Goal: Information Seeking & Learning: Learn about a topic

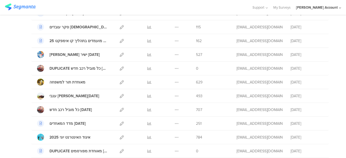
scroll to position [216, 0]
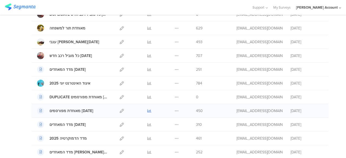
click at [147, 109] on icon at bounding box center [149, 111] width 4 height 4
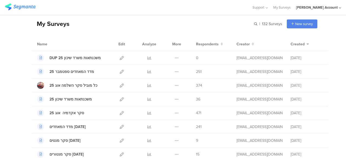
scroll to position [0, 0]
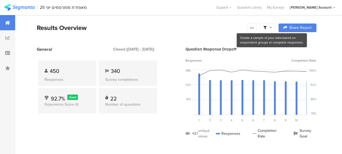
click at [272, 27] on icon at bounding box center [270, 28] width 2 height 4
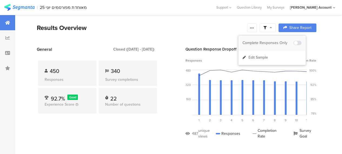
click at [276, 42] on div "Complete Responses Only" at bounding box center [267, 42] width 51 height 5
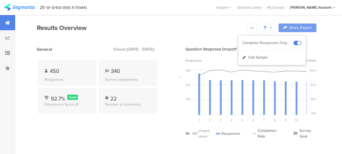
click at [144, 132] on div at bounding box center [171, 77] width 342 height 154
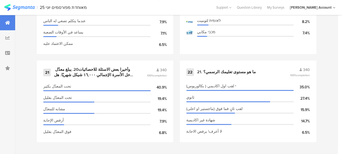
scroll to position [1035, 0]
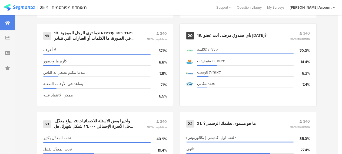
click at [215, 36] on div "19. بأي صندوق مرضى أنت عضو اليوم؟" at bounding box center [231, 35] width 69 height 5
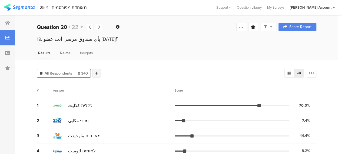
click at [95, 73] on icon at bounding box center [96, 73] width 3 height 4
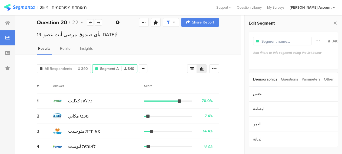
scroll to position [8, 0]
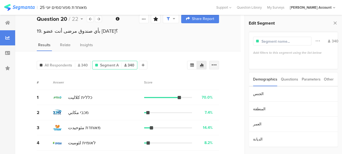
click at [219, 66] on div at bounding box center [214, 65] width 10 height 9
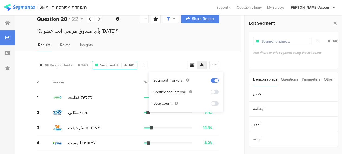
click at [213, 103] on span at bounding box center [214, 103] width 8 height 4
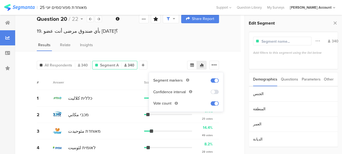
click at [227, 118] on div "All Respondents 340 Segment A 340 Add Segment # Answer Score 1 כללית كلاليت 70.…" at bounding box center [127, 105] width 225 height 109
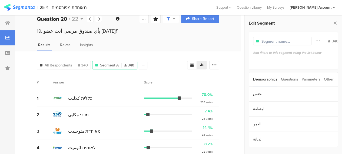
click at [127, 134] on div "3 מאוחדת مئوحيدت 14.4% 49 votes" at bounding box center [128, 131] width 182 height 16
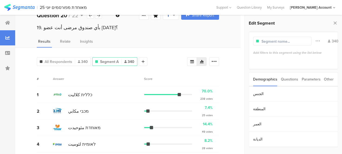
click at [308, 80] on div "Parameters" at bounding box center [310, 79] width 19 height 14
click at [270, 94] on section "c" at bounding box center [293, 93] width 89 height 15
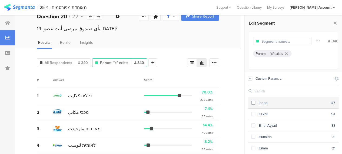
scroll to position [12, 0]
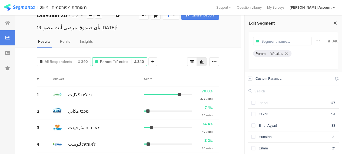
click at [335, 22] on icon at bounding box center [335, 23] width 6 height 8
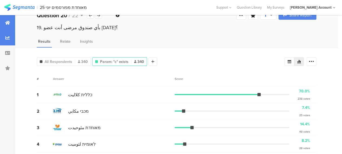
click at [10, 22] on icon at bounding box center [7, 23] width 5 height 4
